Goal: Information Seeking & Learning: Learn about a topic

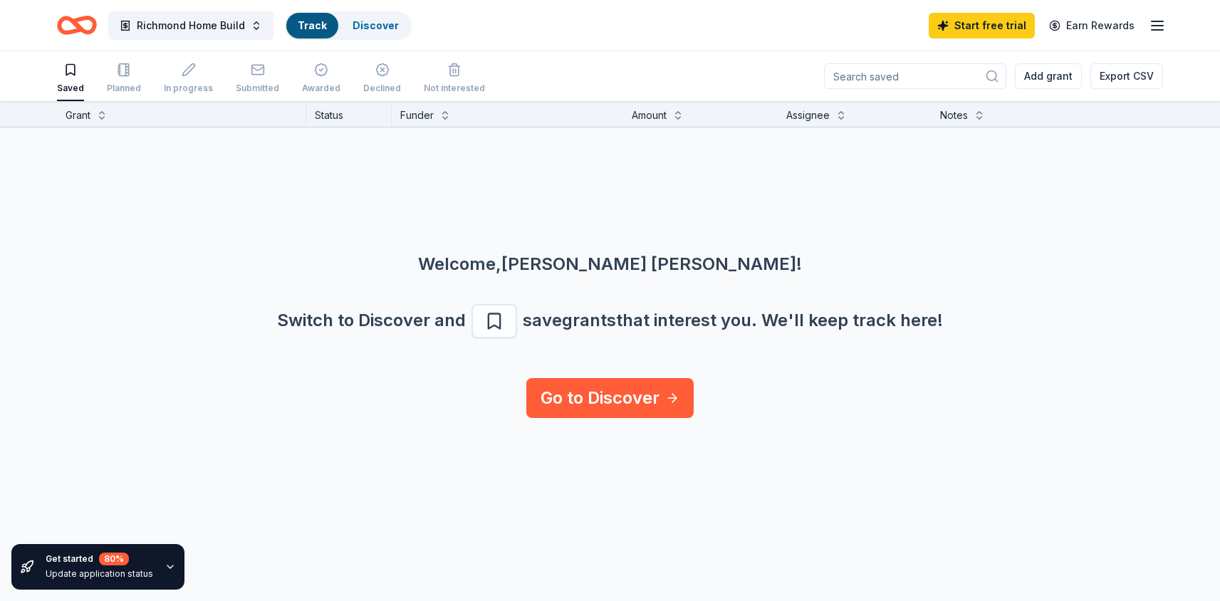
scroll to position [1, 0]
click at [375, 24] on link "Discover" at bounding box center [376, 25] width 46 height 12
click at [643, 398] on link "Go to Discover" at bounding box center [609, 398] width 167 height 40
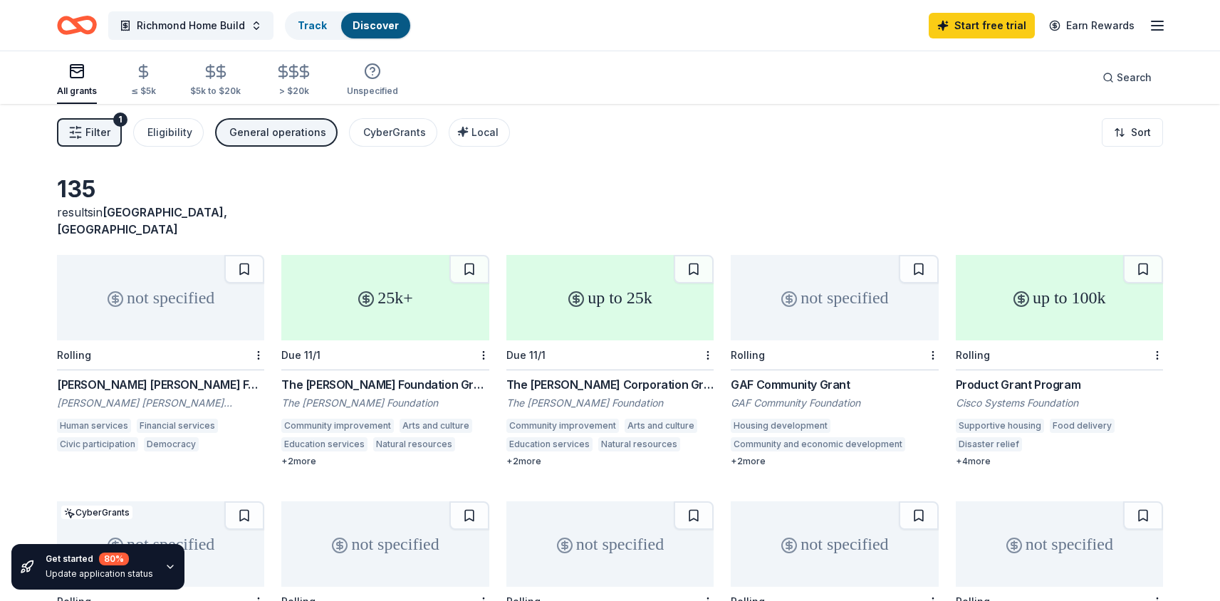
click at [1156, 26] on line "button" at bounding box center [1157, 26] width 11 height 0
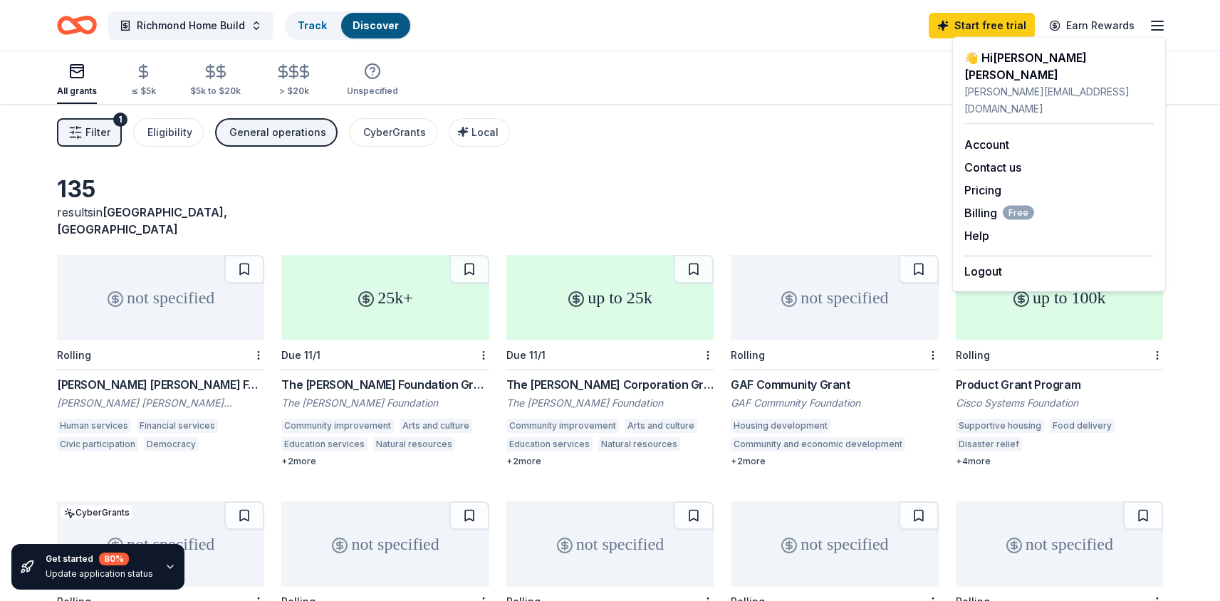
click at [793, 156] on div "Filter 1 Eligibility General operations CyberGrants Local Sort" at bounding box center [610, 132] width 1220 height 57
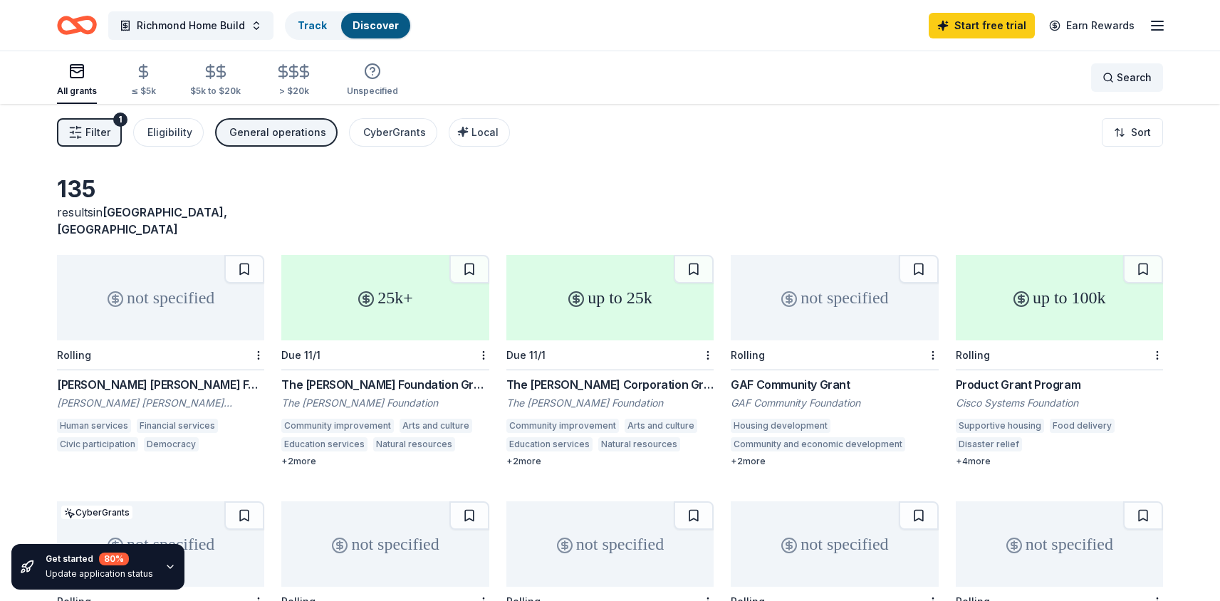
click at [1138, 82] on span "Search" at bounding box center [1134, 77] width 35 height 17
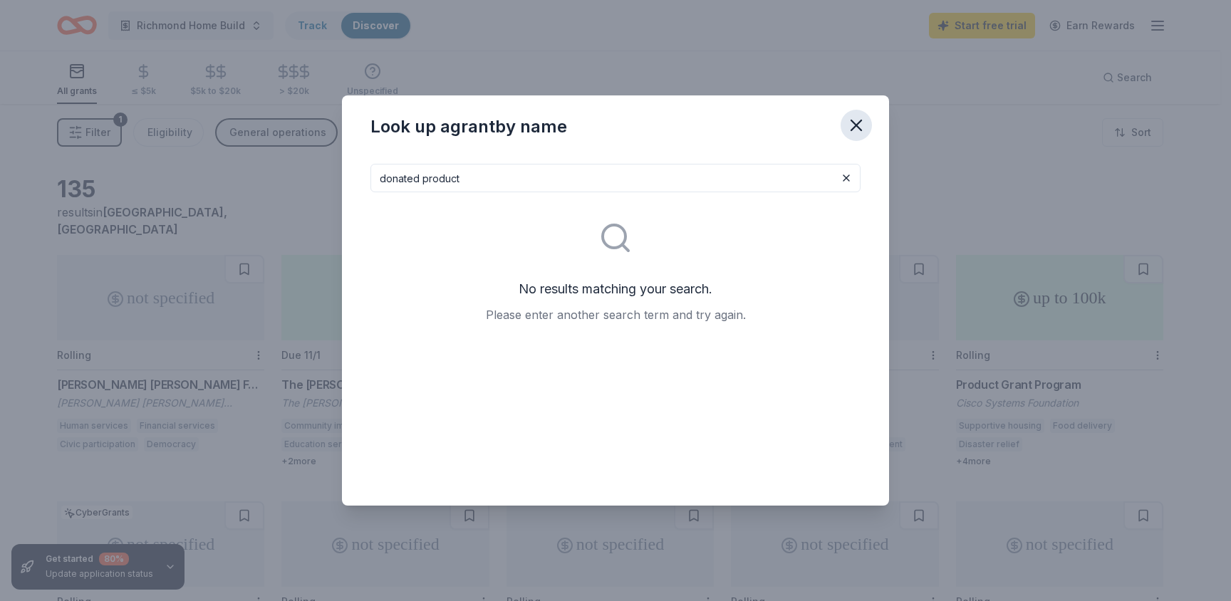
type input "donated product"
click at [859, 124] on icon "button" at bounding box center [856, 125] width 20 height 20
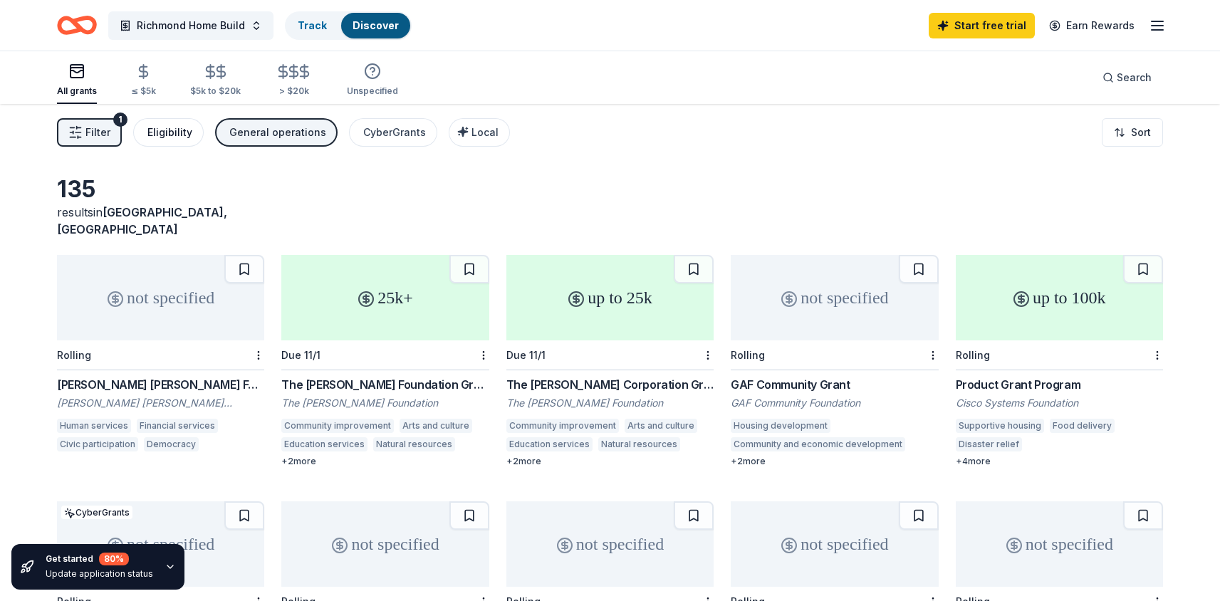
click at [160, 135] on div "Eligibility" at bounding box center [169, 132] width 45 height 17
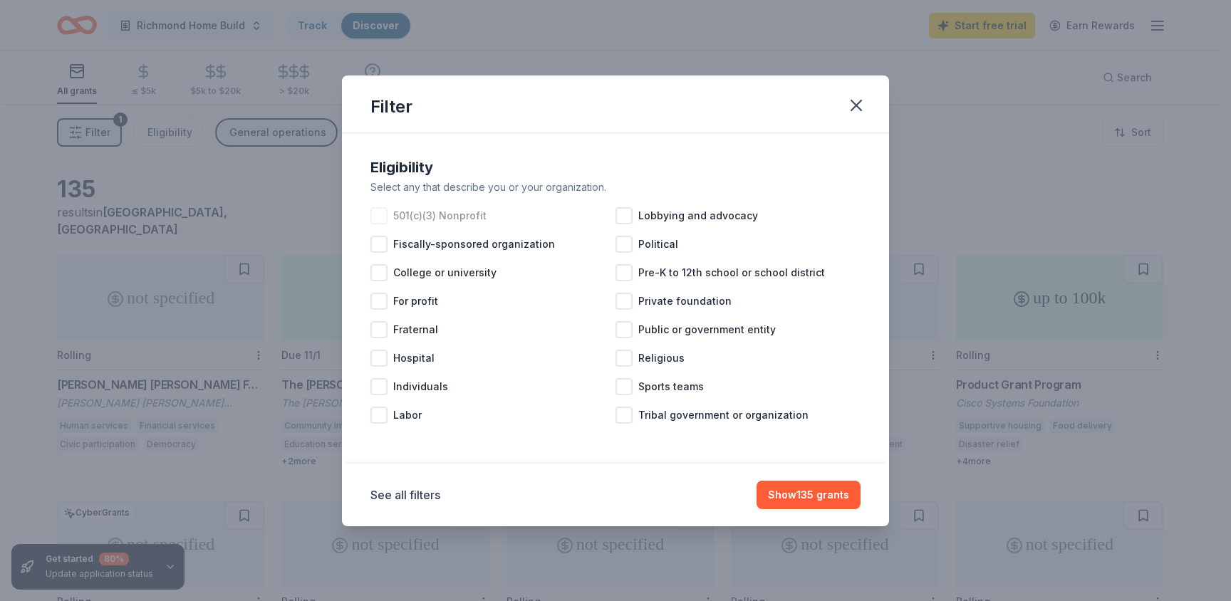
click at [378, 215] on div at bounding box center [378, 215] width 17 height 17
click at [809, 499] on button "Show 127 grants" at bounding box center [809, 495] width 104 height 28
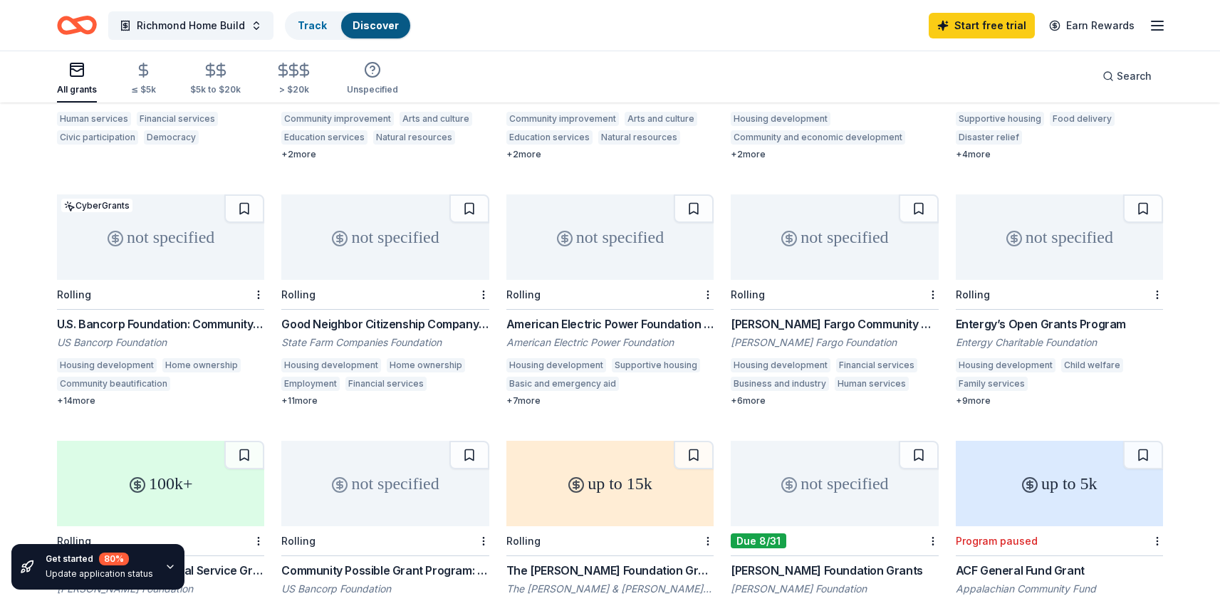
scroll to position [313, 0]
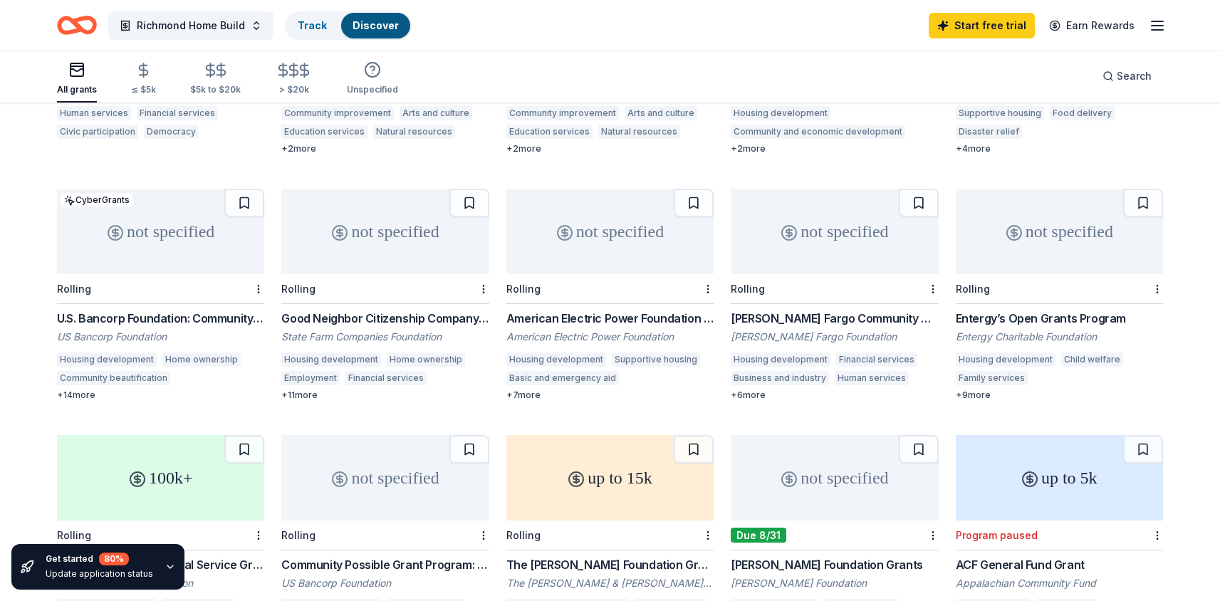
click at [360, 310] on div "Good Neighbor Citizenship Company Grants" at bounding box center [384, 318] width 207 height 17
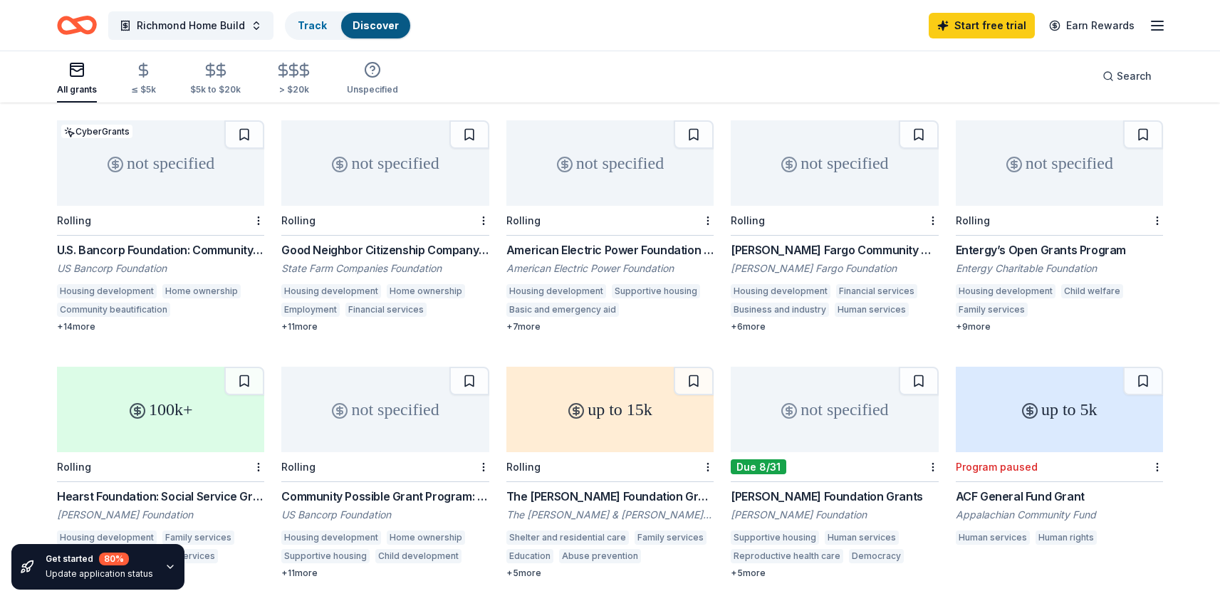
scroll to position [385, 0]
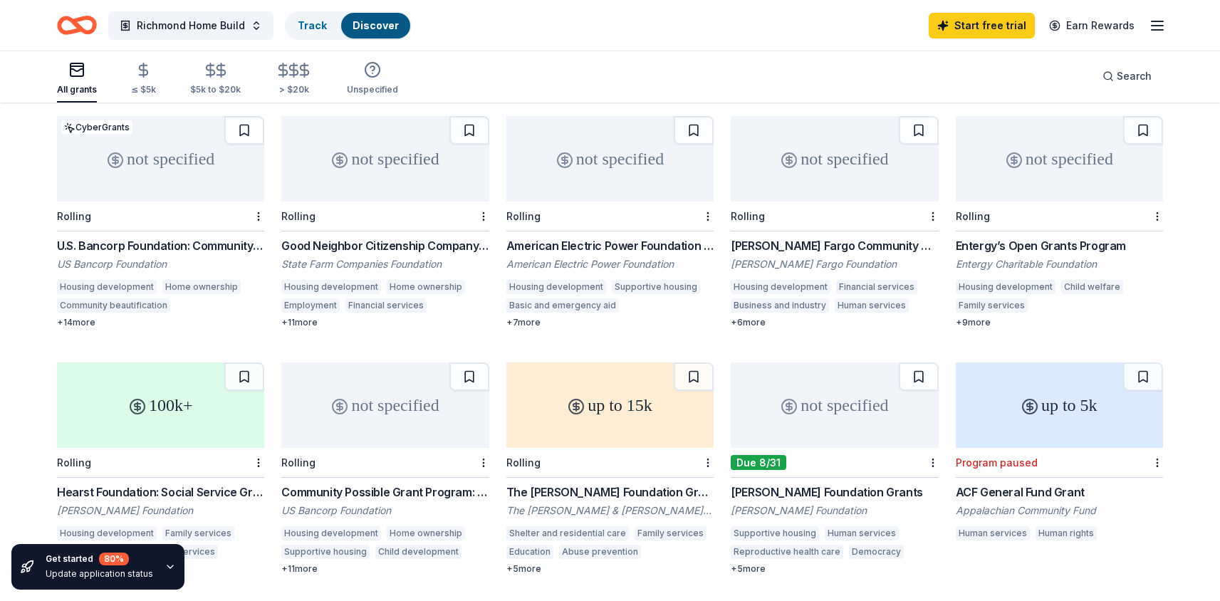
click at [623, 237] on div "American Electric Power Foundation Grants" at bounding box center [610, 245] width 207 height 17
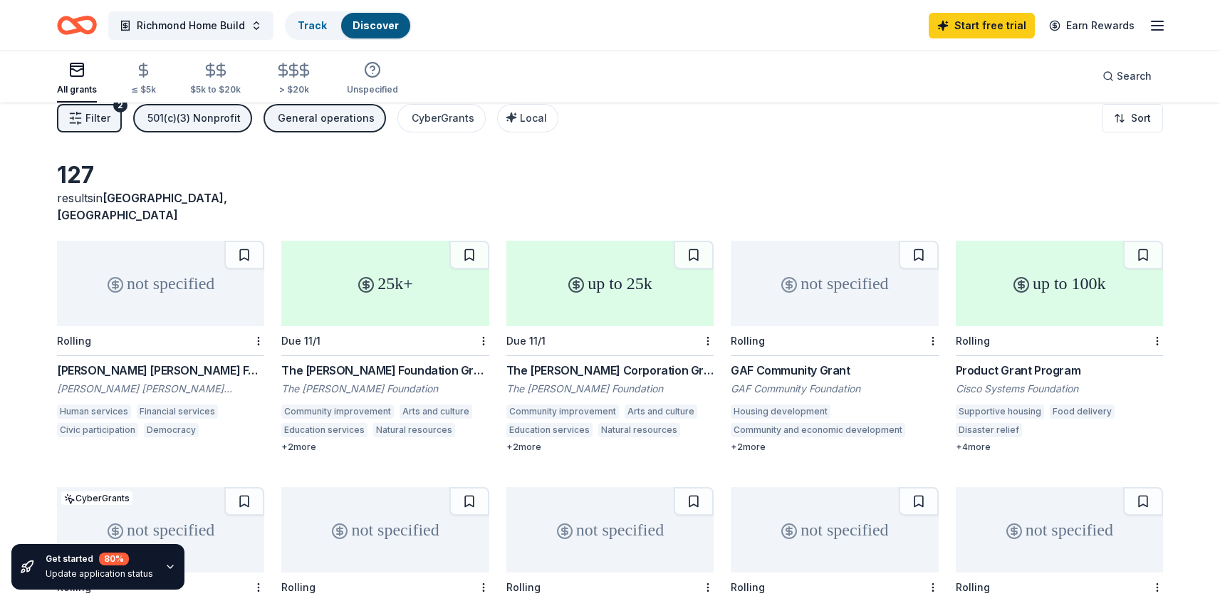
scroll to position [0, 0]
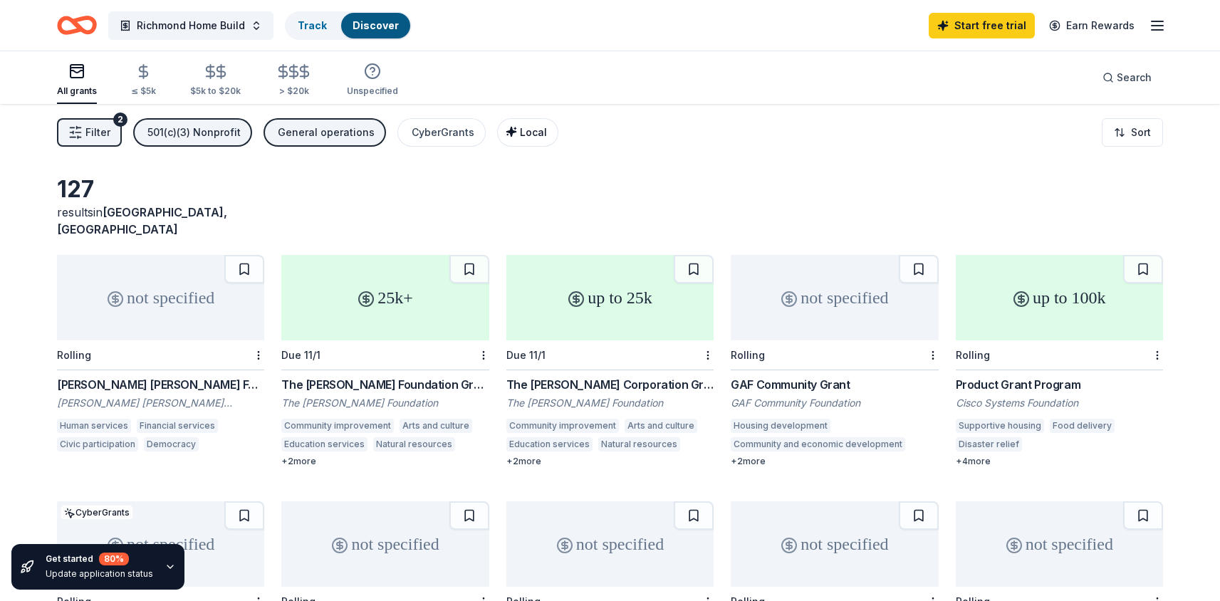
click at [522, 128] on span "Local" at bounding box center [533, 132] width 27 height 12
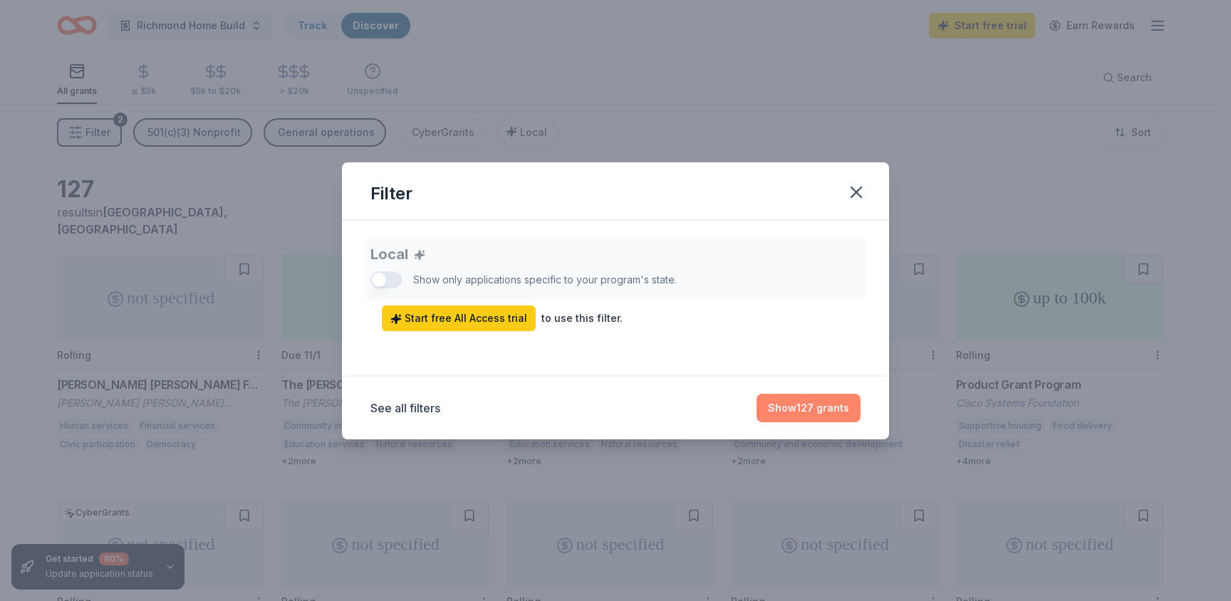
click at [831, 405] on button "Show 127 grants" at bounding box center [809, 408] width 104 height 28
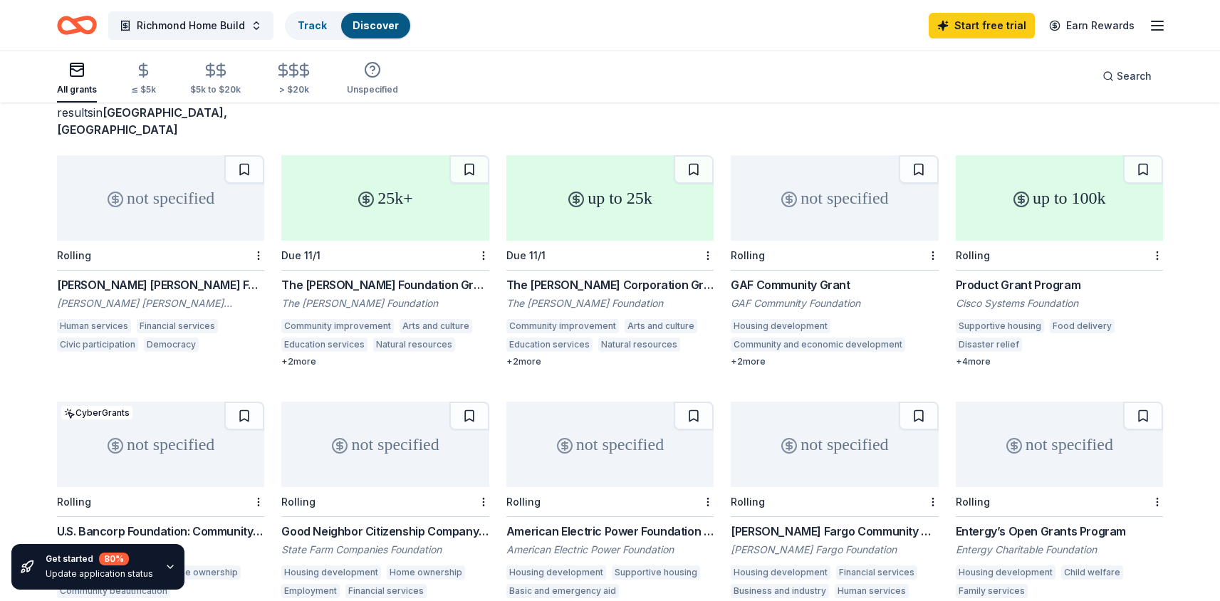
scroll to position [103, 0]
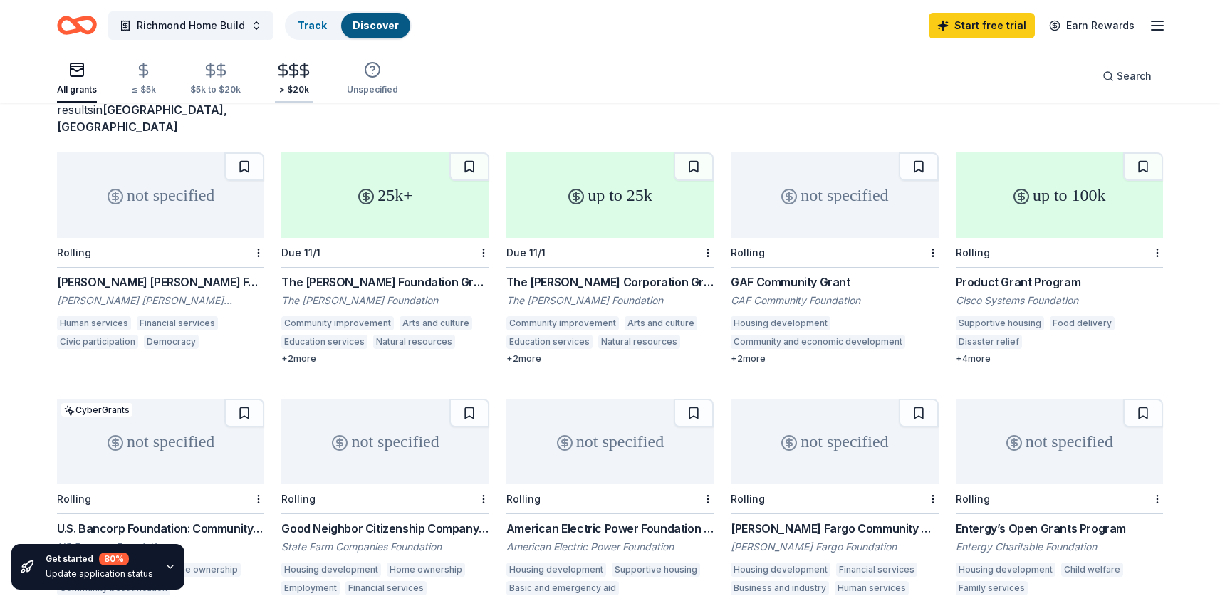
click at [296, 66] on icon "button" at bounding box center [304, 70] width 16 height 16
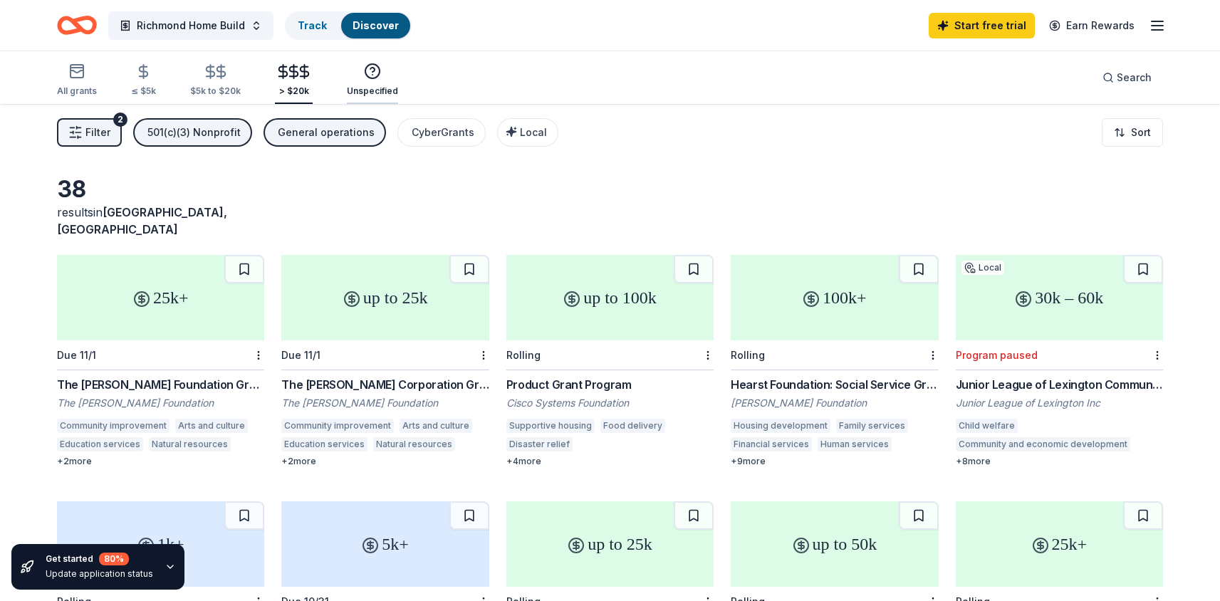
click at [365, 71] on icon "button" at bounding box center [372, 71] width 17 height 17
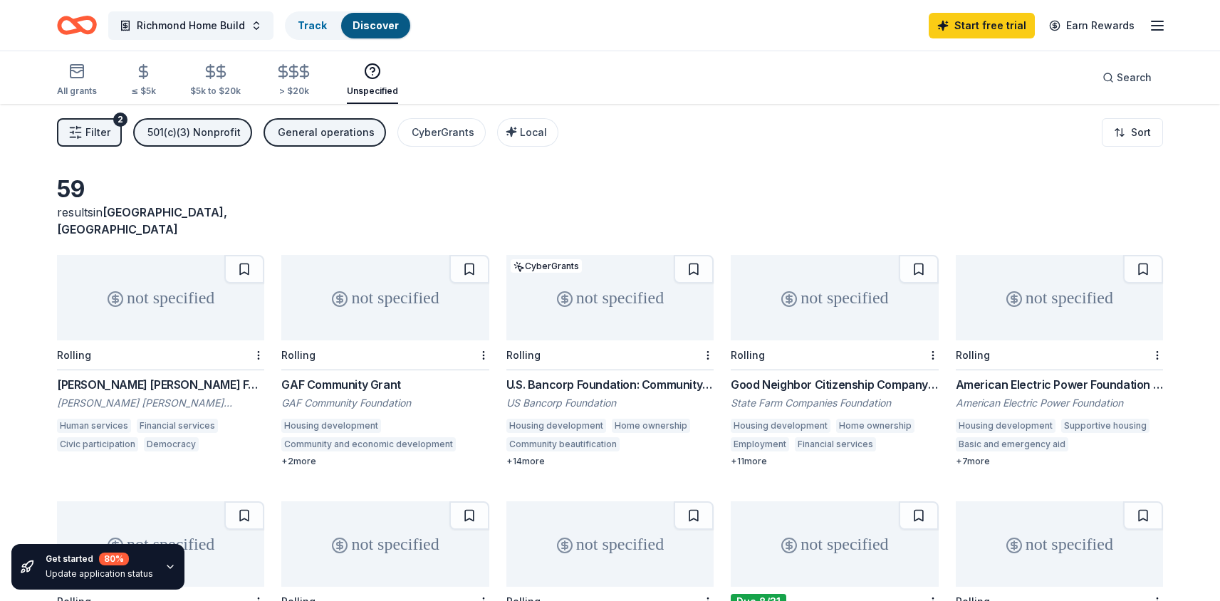
click at [172, 132] on div "501(c)(3) Nonprofit" at bounding box center [193, 132] width 93 height 17
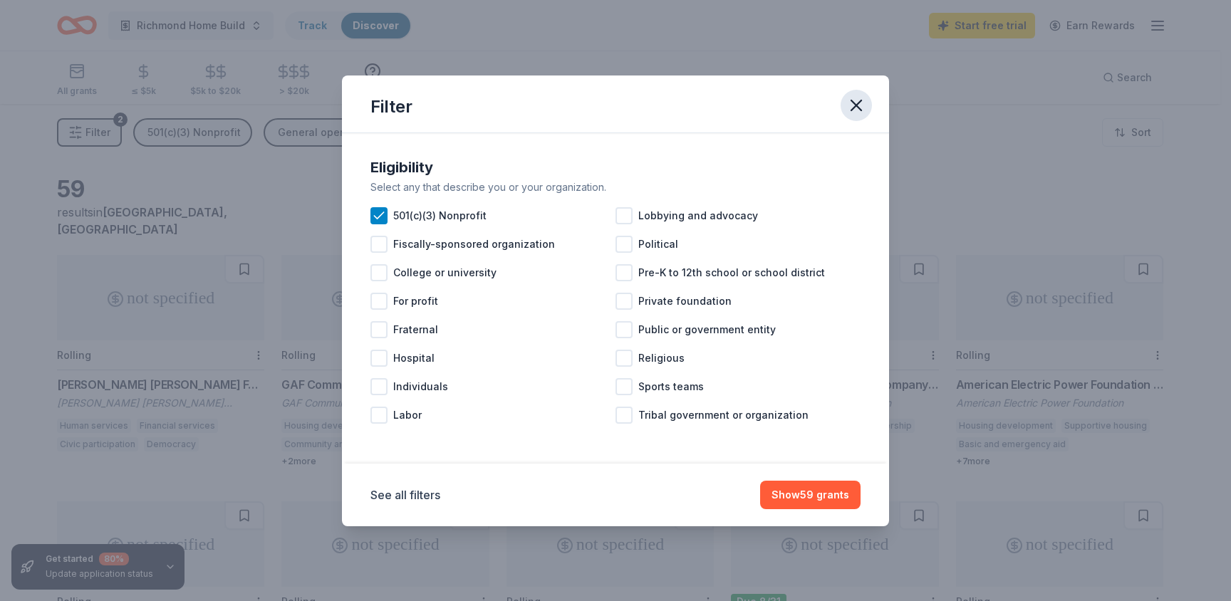
click at [856, 103] on icon "button" at bounding box center [856, 105] width 10 height 10
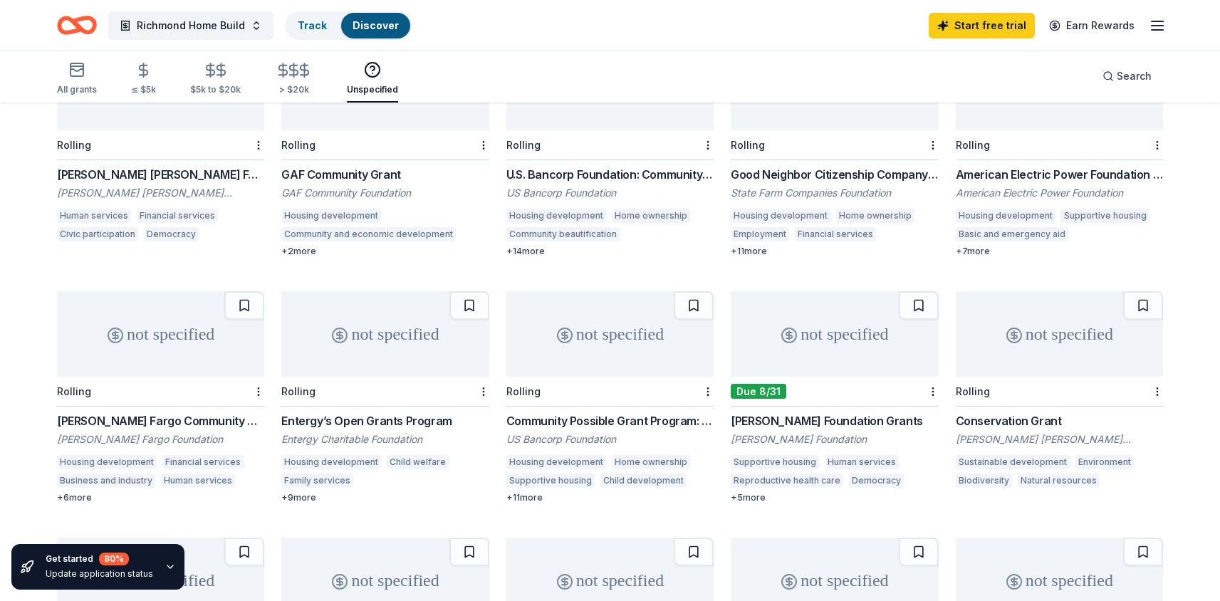
scroll to position [214, 0]
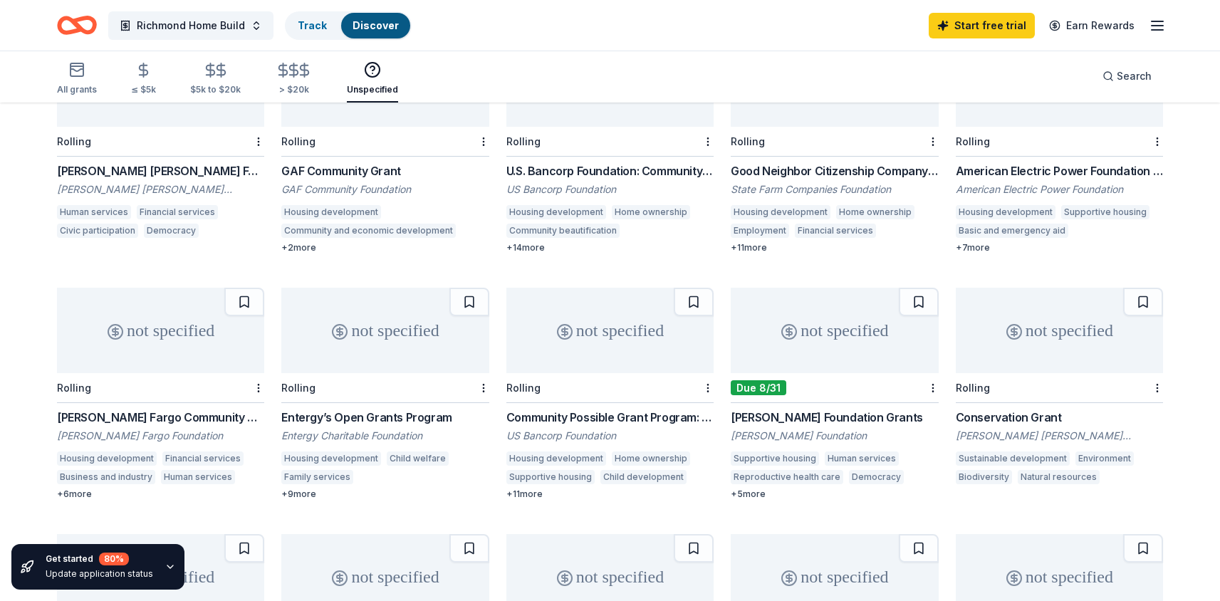
click at [856, 409] on div "Leland Fikes Foundation Grants" at bounding box center [834, 417] width 207 height 17
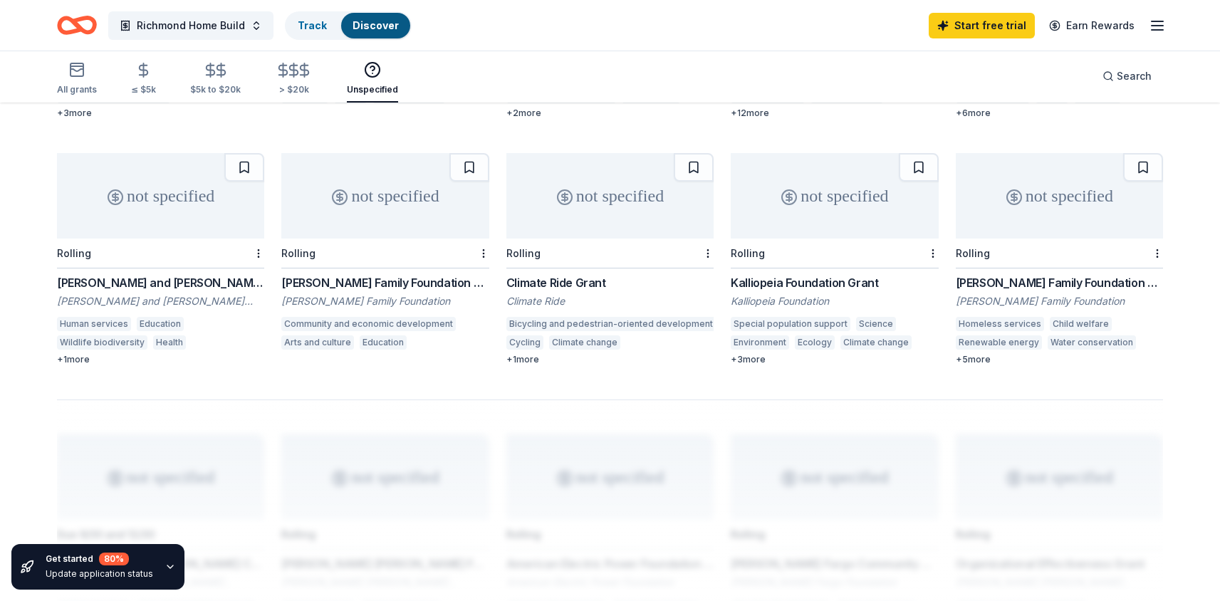
scroll to position [829, 0]
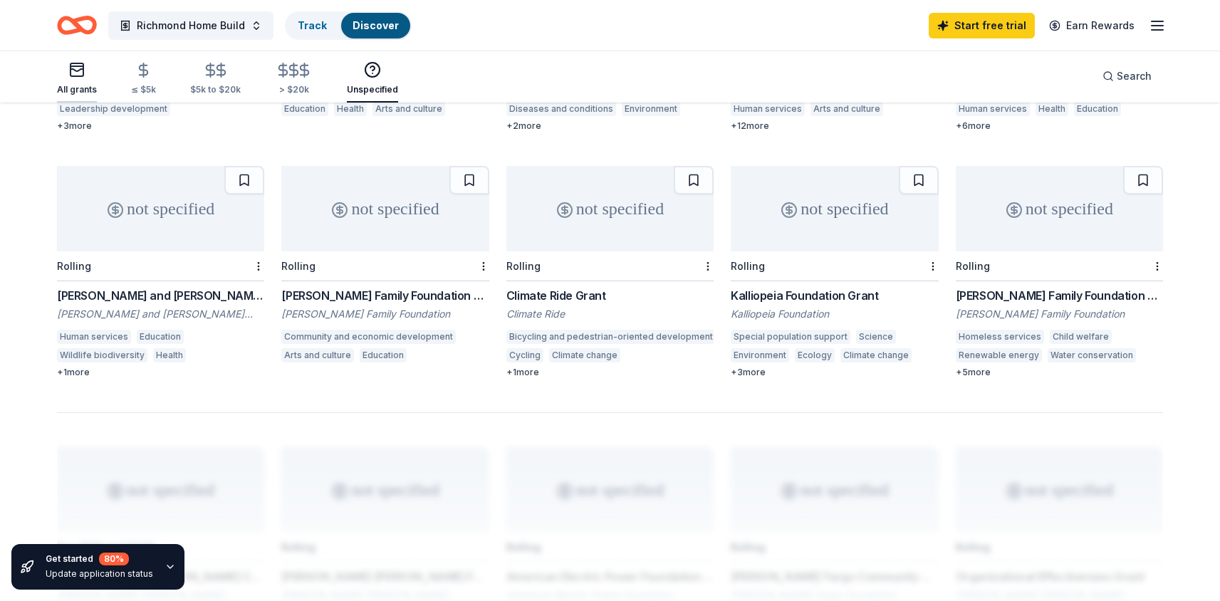
click at [76, 80] on div "All grants" at bounding box center [77, 78] width 40 height 34
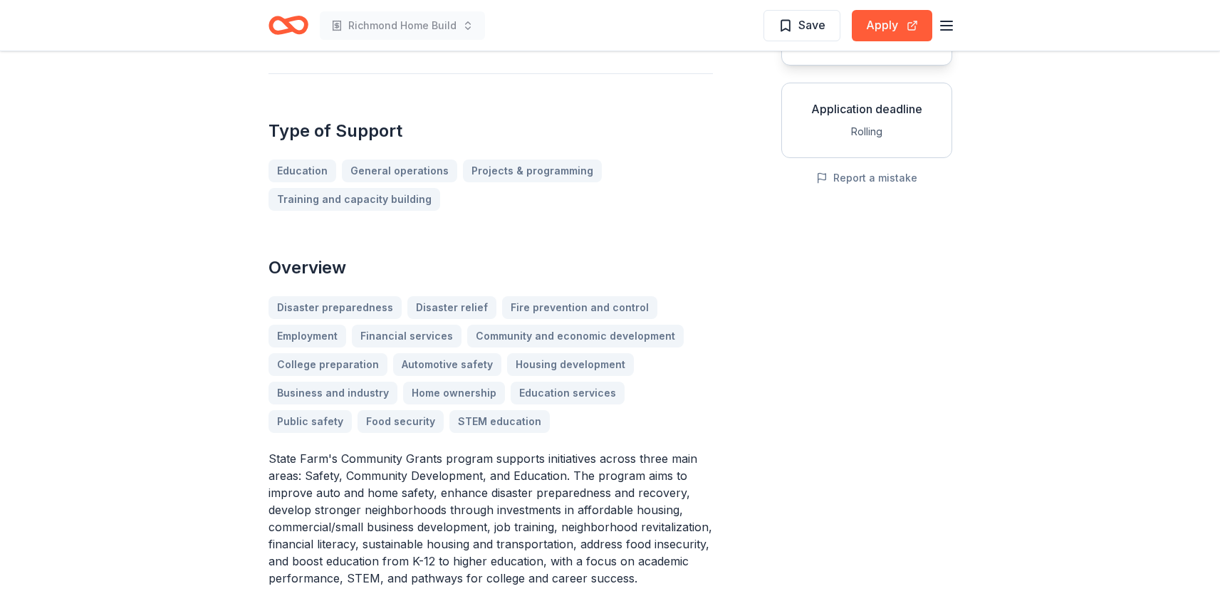
scroll to position [111, 0]
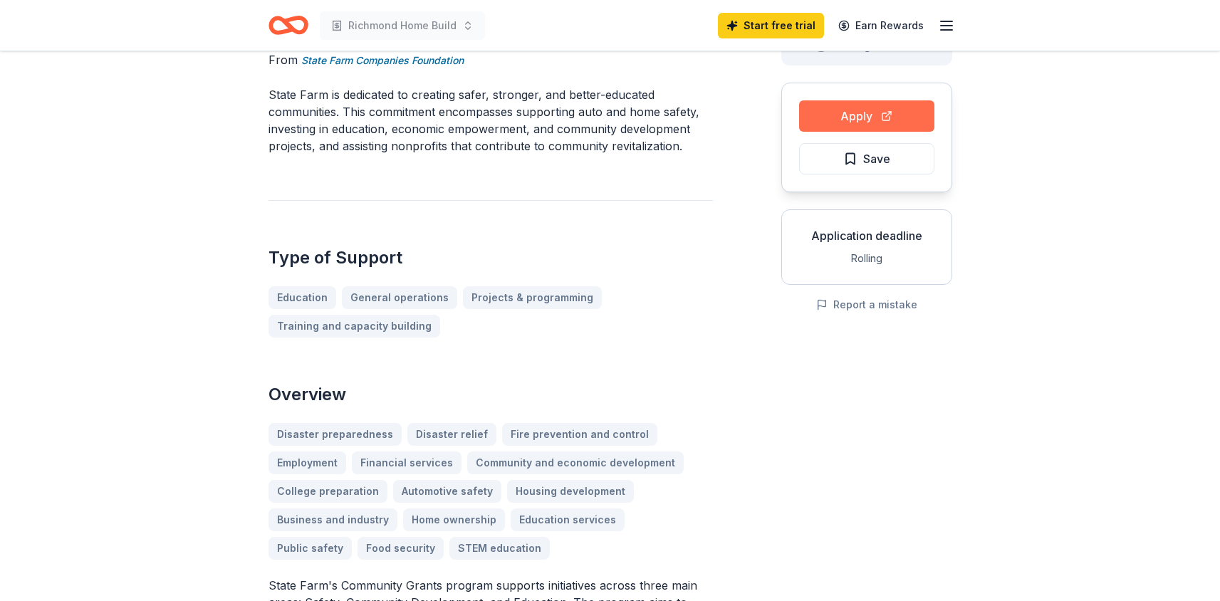
click at [868, 116] on button "Apply" at bounding box center [866, 115] width 135 height 31
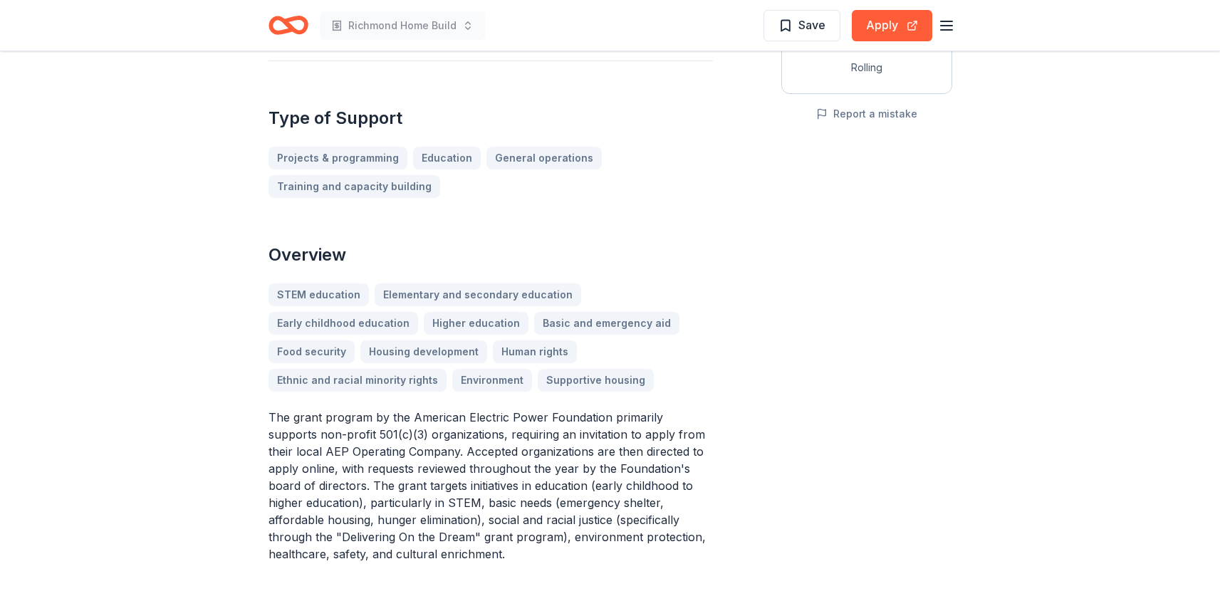
scroll to position [303, 0]
click at [894, 23] on button "Apply" at bounding box center [892, 25] width 81 height 31
